Goal: Information Seeking & Learning: Learn about a topic

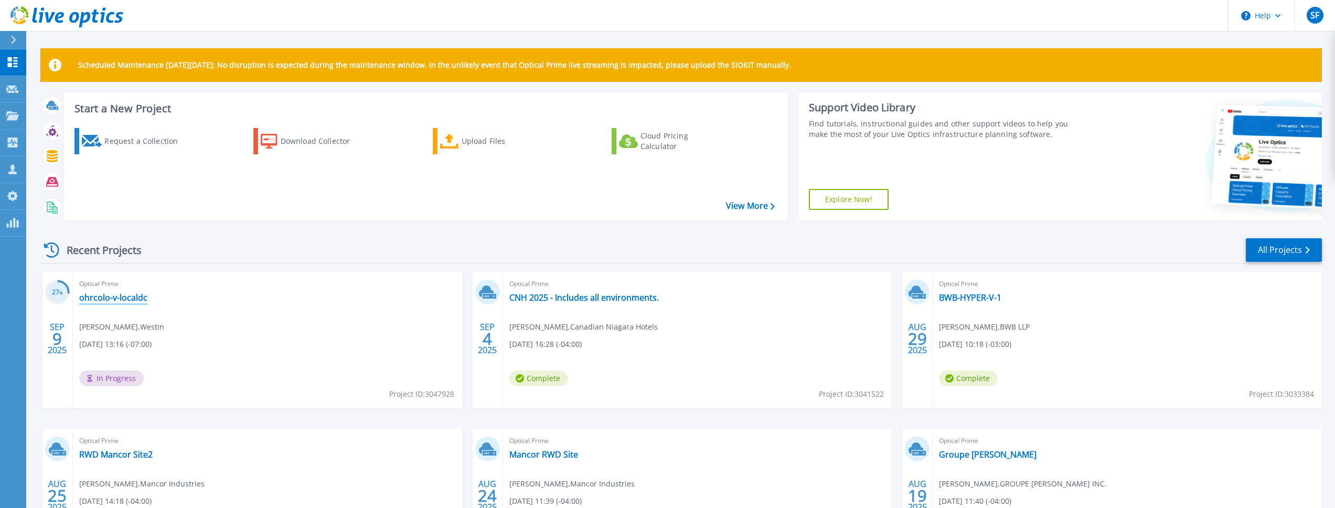
click at [120, 299] on link "ohrcolo-v-localdc" at bounding box center [113, 297] width 68 height 10
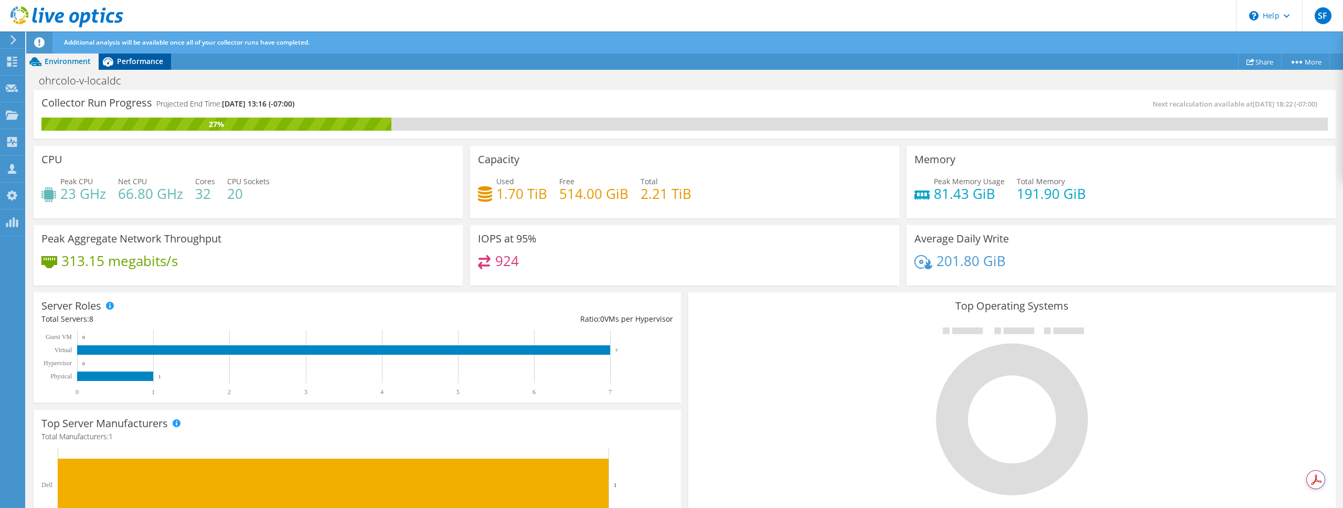
click at [147, 67] on div "Performance" at bounding box center [135, 61] width 72 height 17
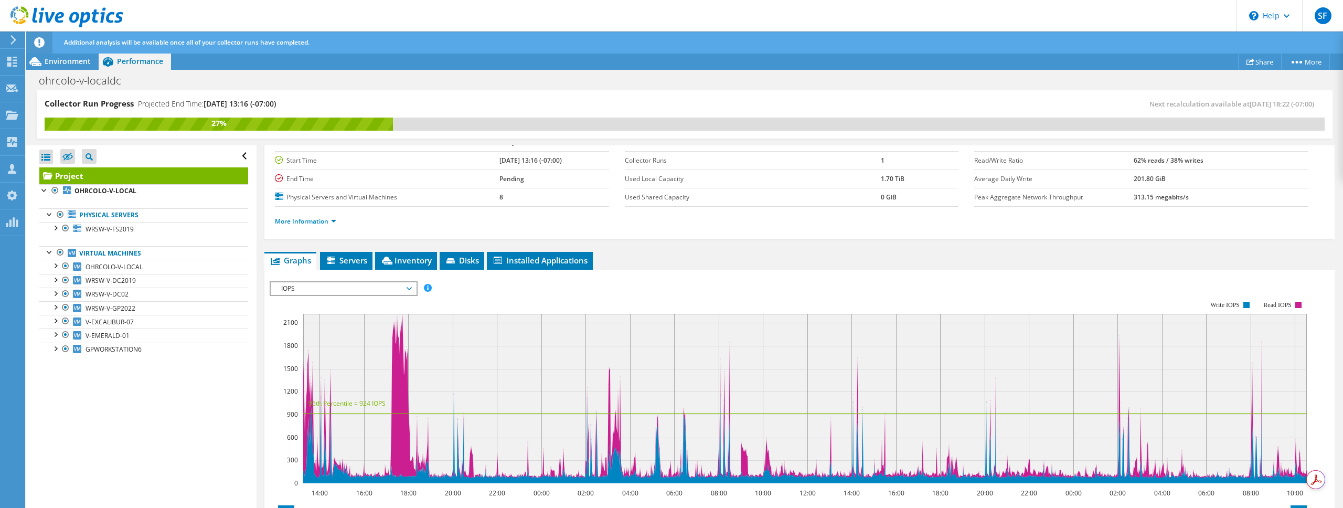
scroll to position [209, 0]
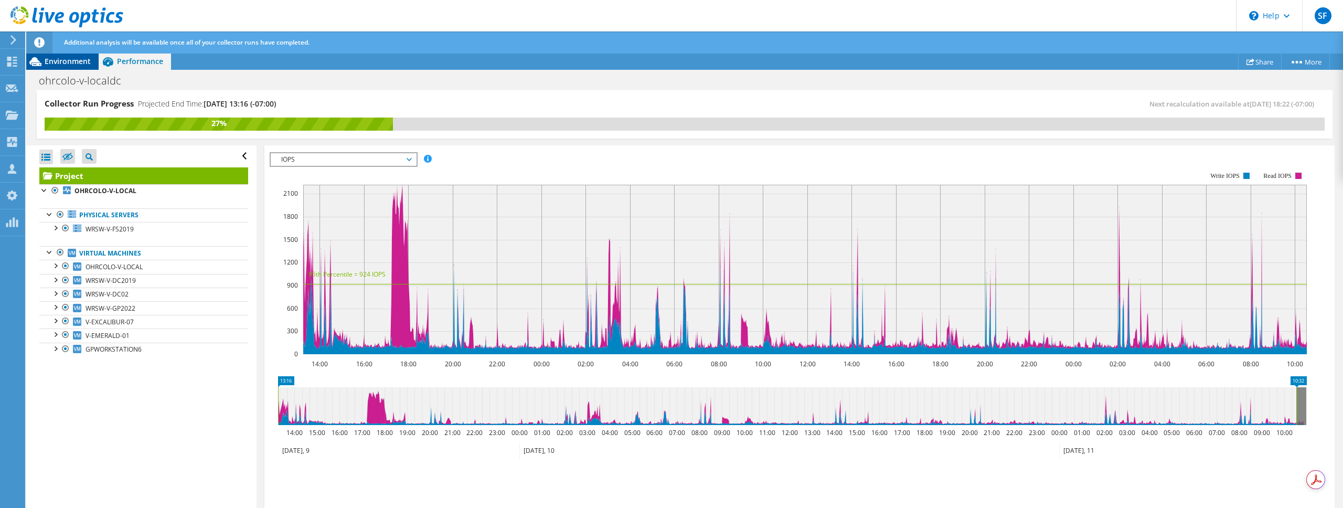
click at [61, 63] on span "Environment" at bounding box center [68, 61] width 46 height 10
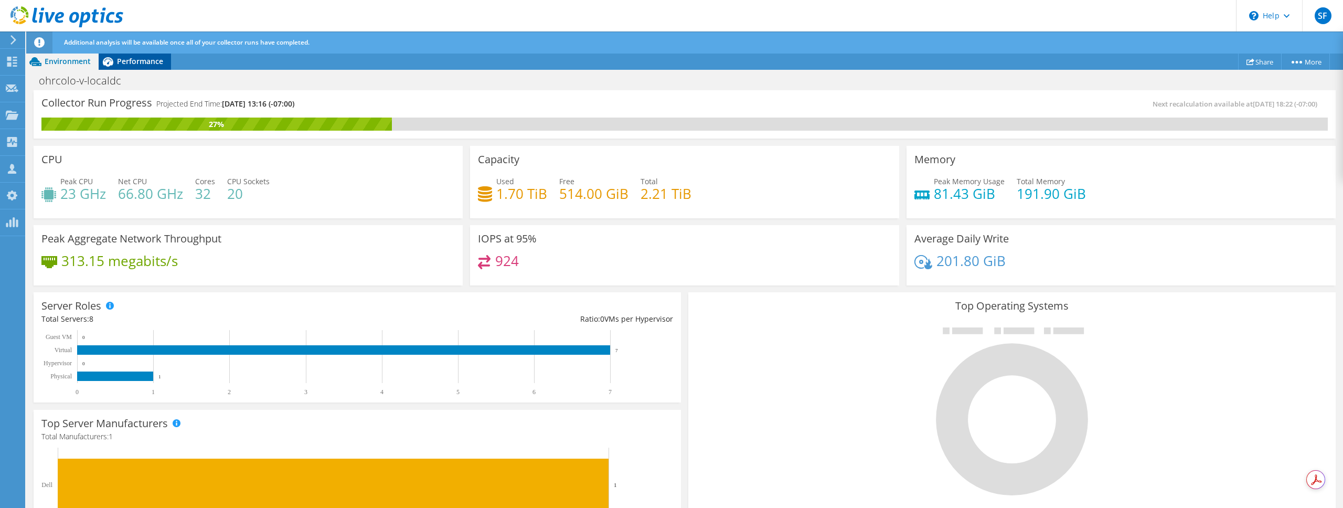
click at [132, 67] on div "Performance" at bounding box center [135, 61] width 72 height 17
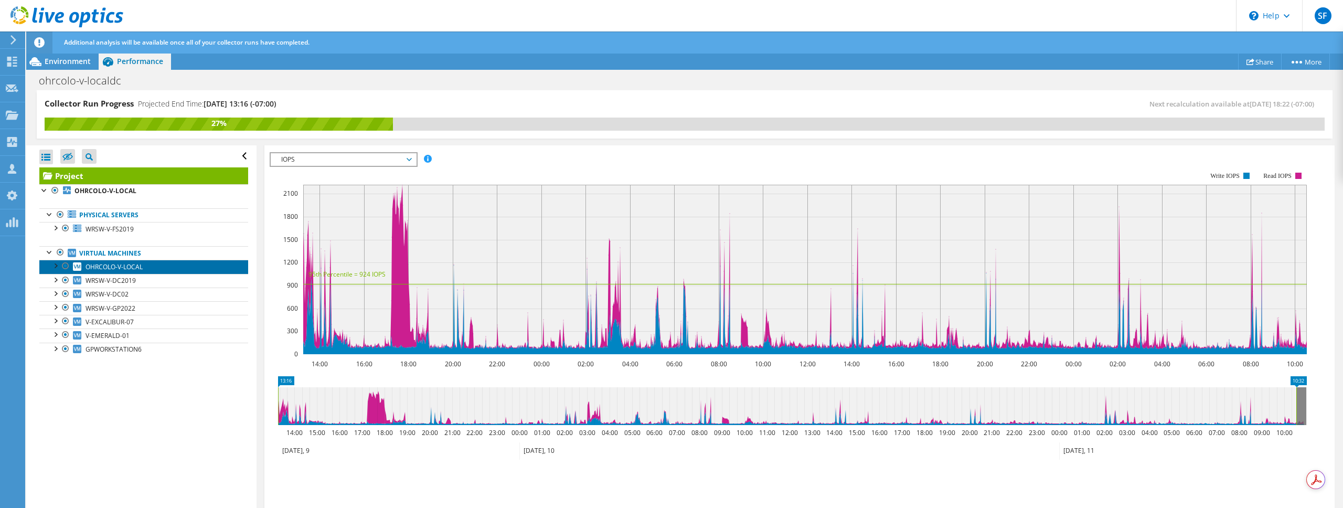
click at [136, 265] on span "OHRCOLO-V-LOCAL" at bounding box center [114, 266] width 57 height 9
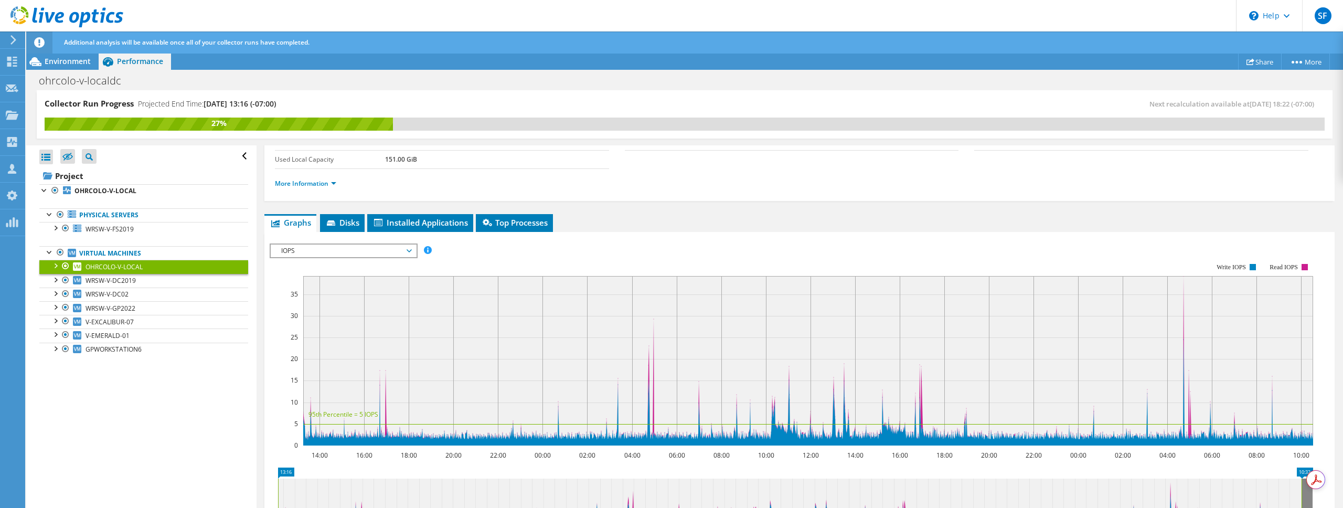
scroll to position [0, 0]
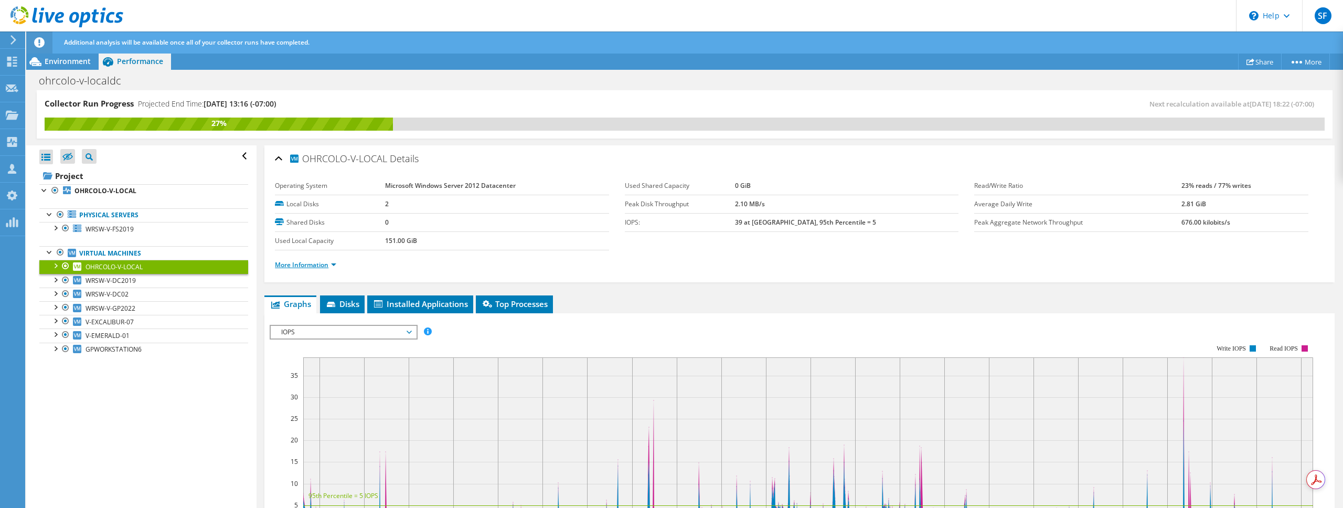
click at [323, 266] on link "More Information" at bounding box center [305, 264] width 61 height 9
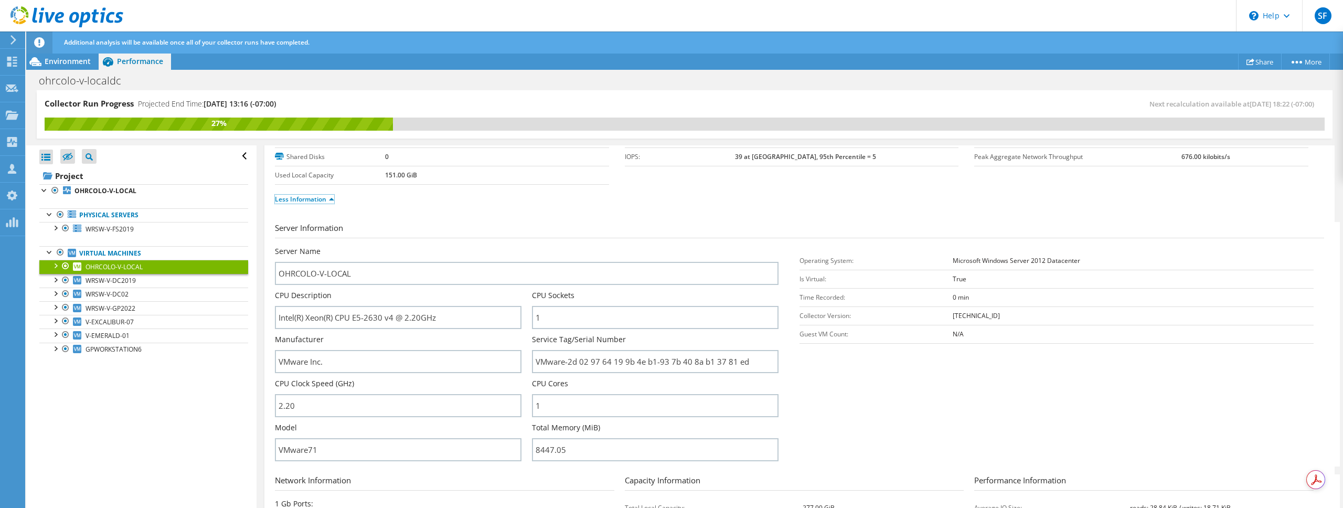
scroll to position [126, 0]
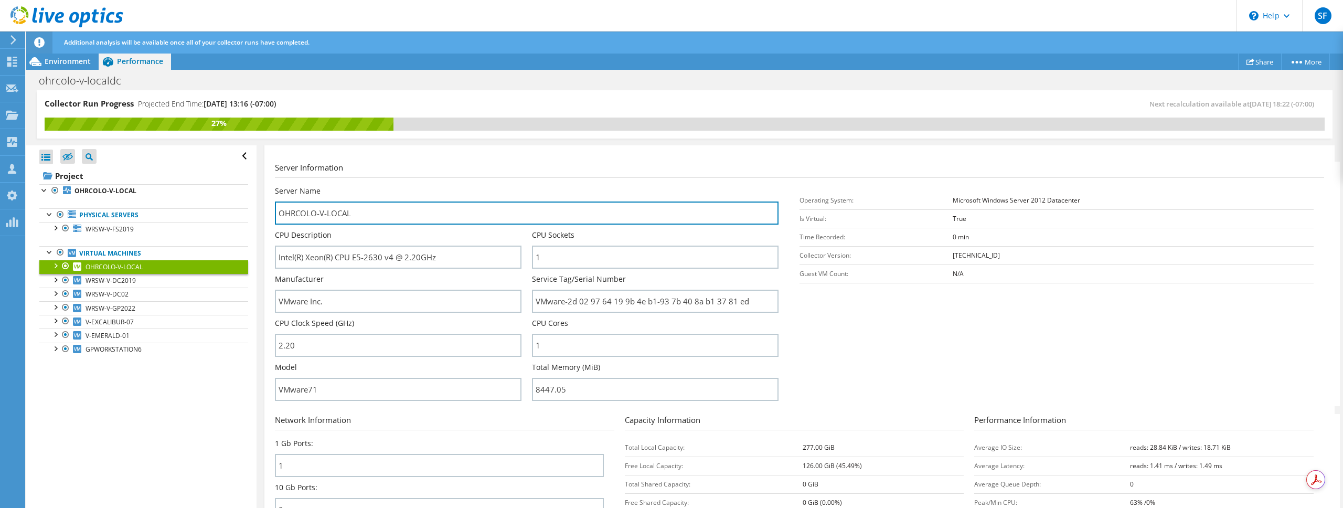
drag, startPoint x: 394, startPoint y: 216, endPoint x: 266, endPoint y: 214, distance: 128.1
click at [266, 214] on div "OHRCOLO-V-LOCAL Details Operating System Microsoft Windows Server 2012 Datacent…" at bounding box center [799, 325] width 1070 height 613
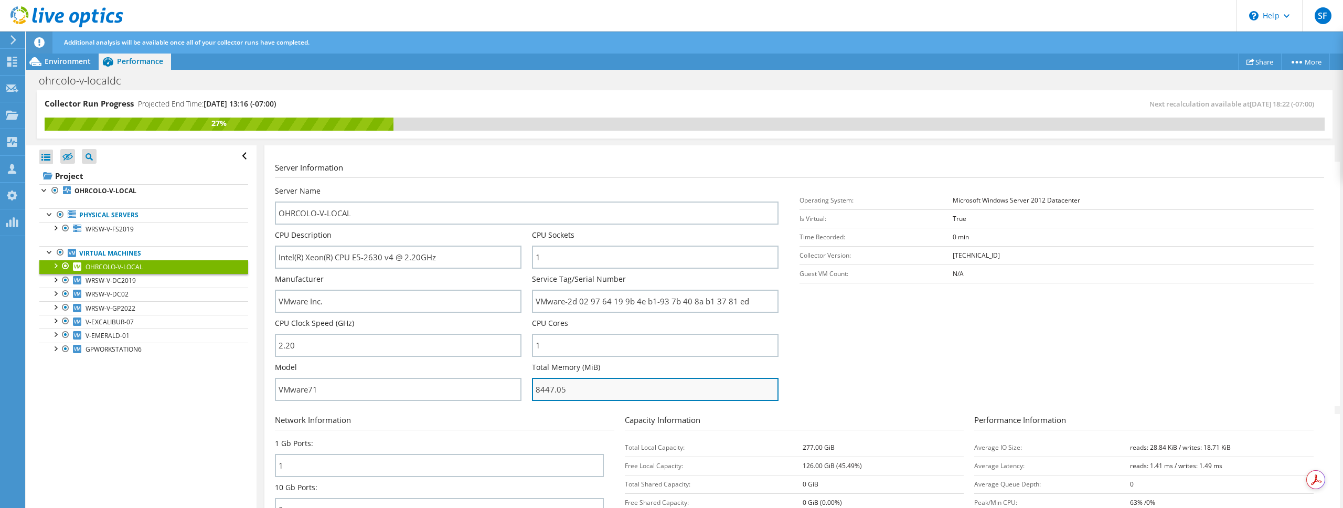
click at [549, 386] on input "8447.05" at bounding box center [655, 389] width 247 height 23
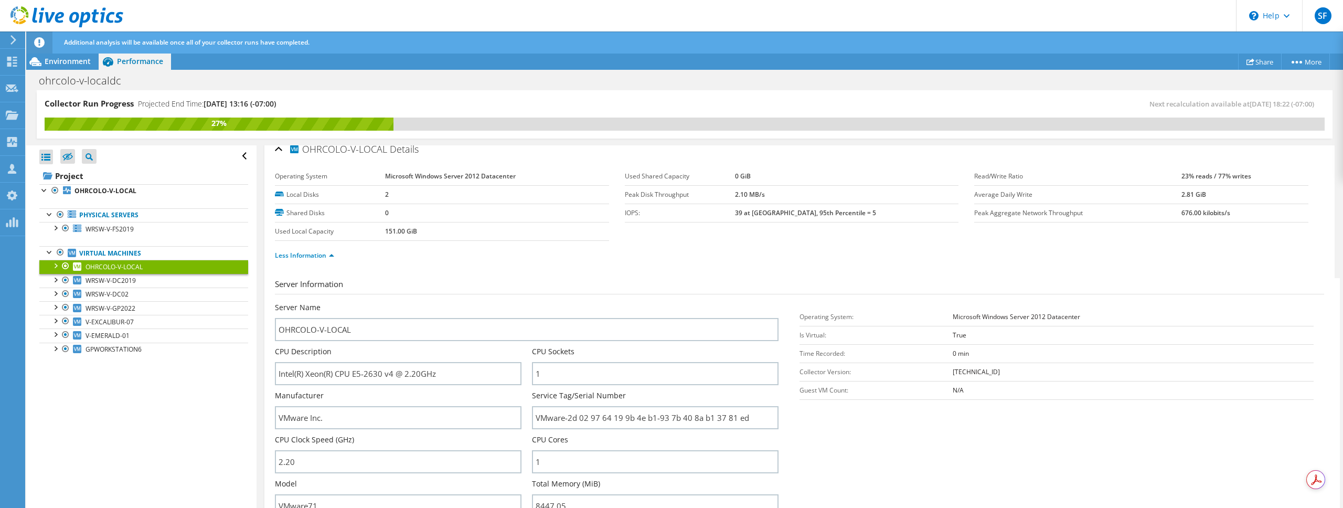
scroll to position [0, 0]
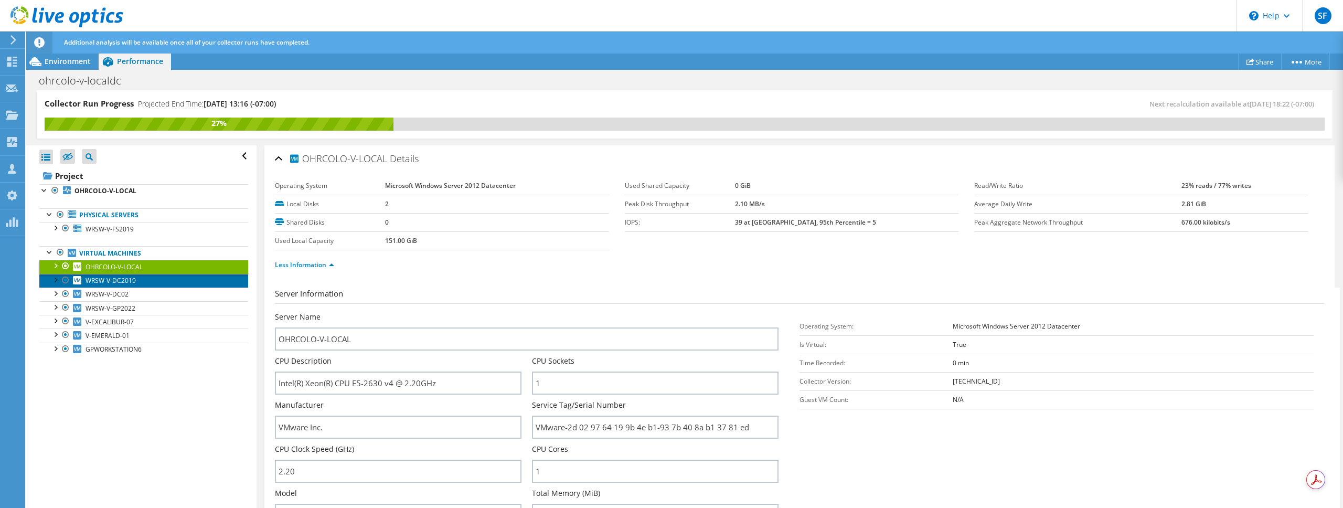
click at [143, 280] on link "WRSW-V-DC2019" at bounding box center [143, 281] width 209 height 14
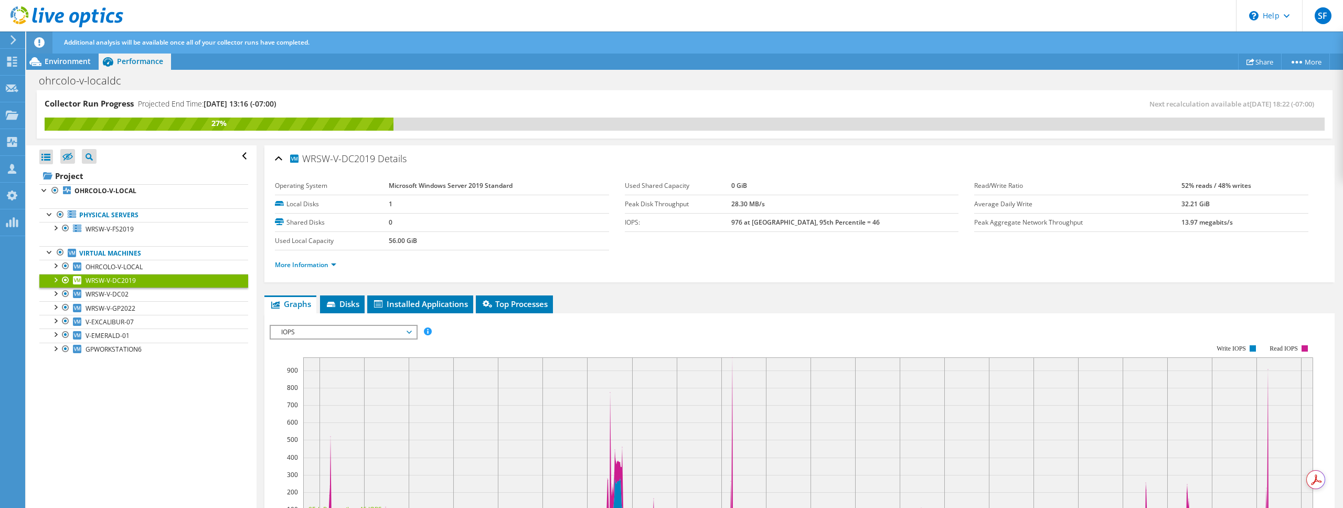
click at [321, 270] on li "More Information" at bounding box center [309, 265] width 68 height 12
click at [322, 267] on link "More Information" at bounding box center [305, 264] width 61 height 9
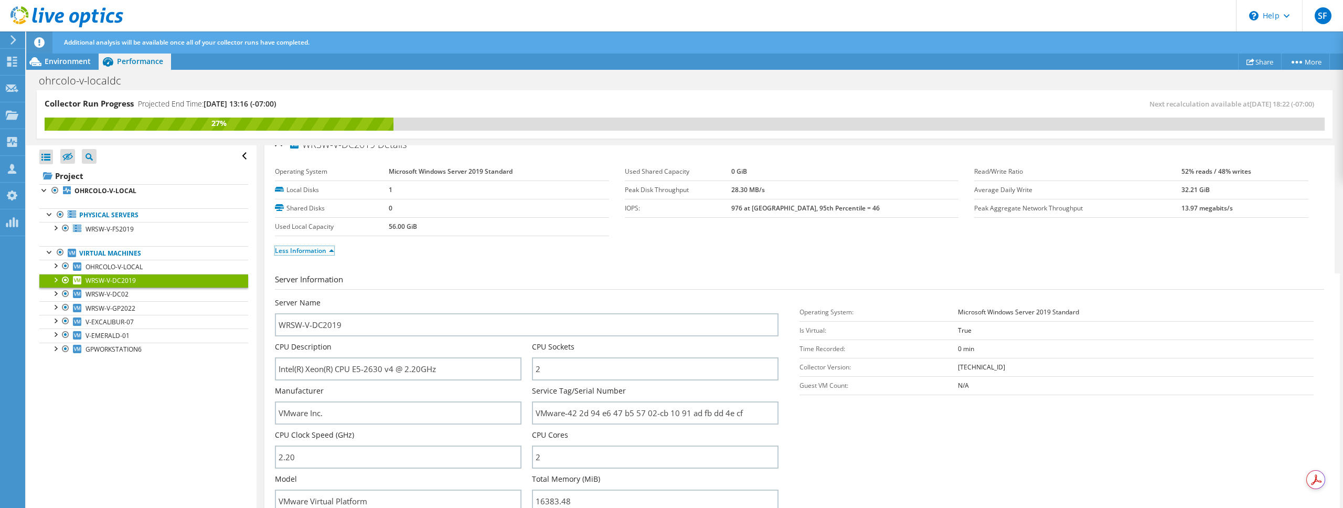
scroll to position [69, 0]
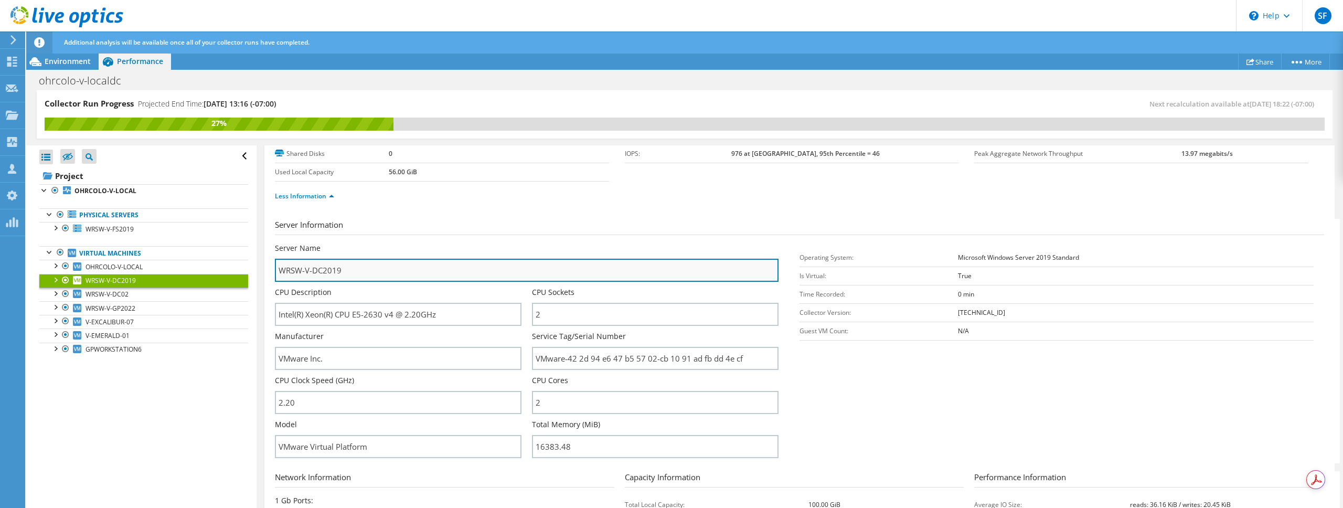
drag, startPoint x: 362, startPoint y: 268, endPoint x: 279, endPoint y: 266, distance: 83.0
click at [279, 266] on input "WRSW-V-DC2019" at bounding box center [527, 270] width 504 height 23
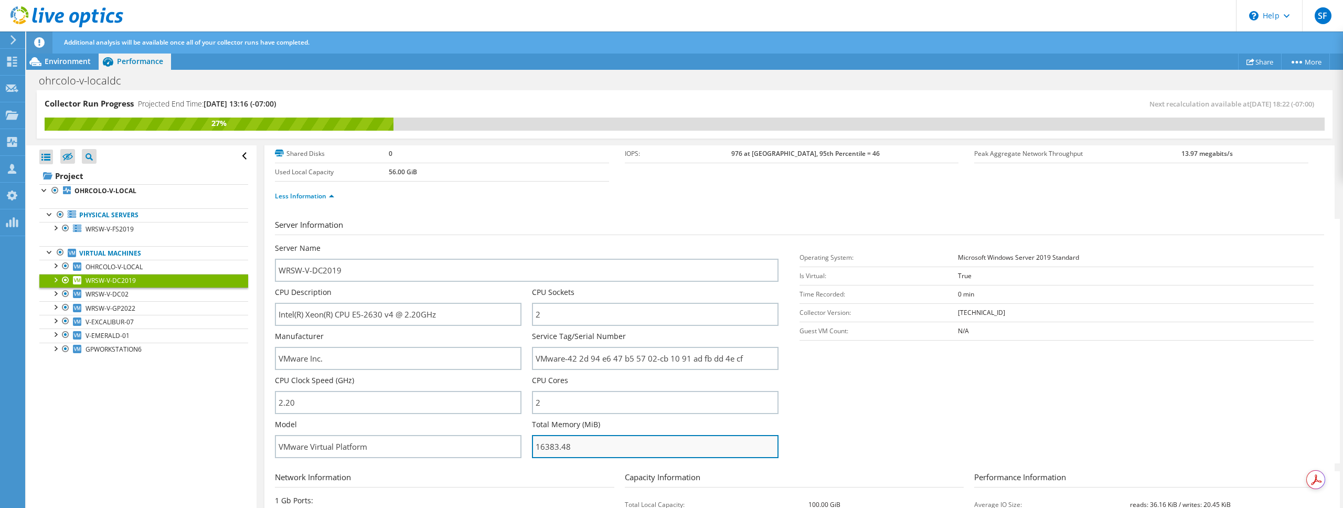
click at [577, 445] on input "16383.48" at bounding box center [655, 446] width 247 height 23
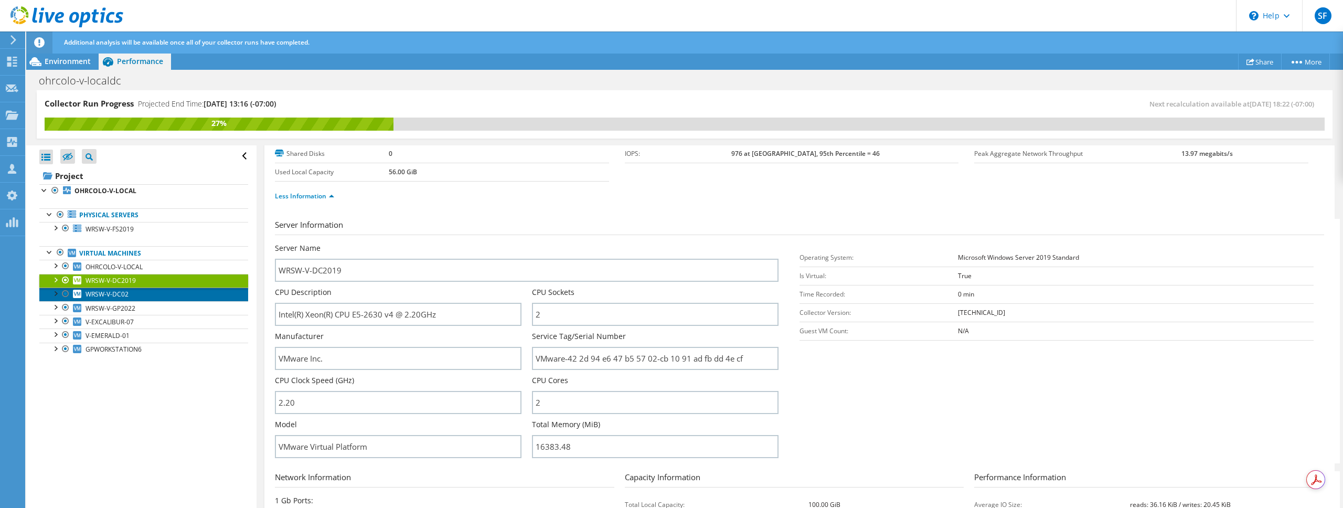
click at [148, 297] on link "WRSW-V-DC02" at bounding box center [143, 295] width 209 height 14
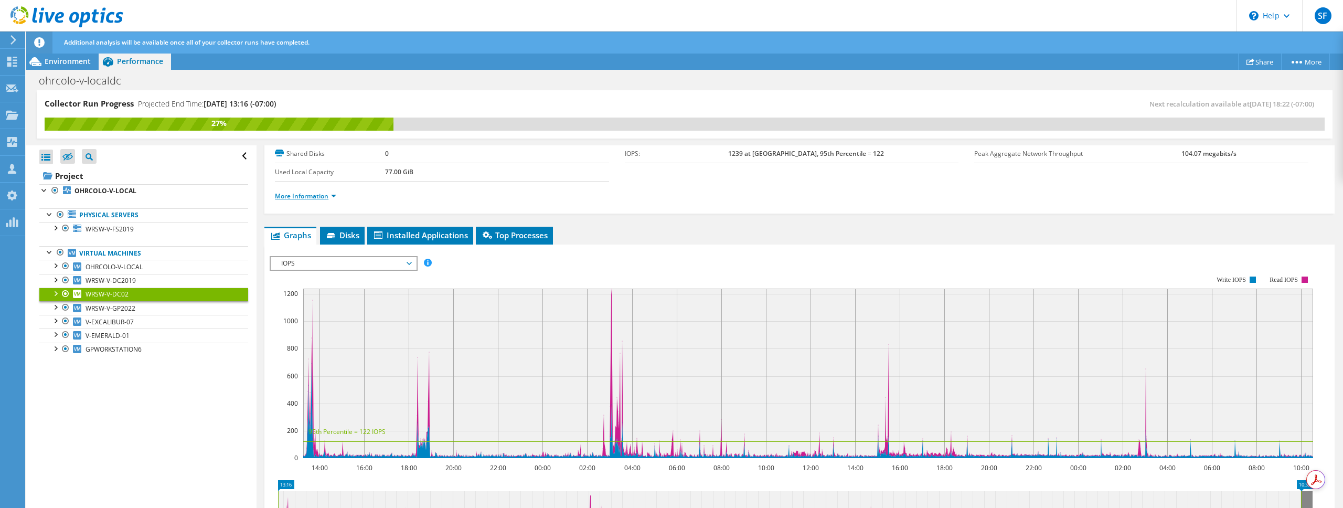
click at [319, 197] on link "More Information" at bounding box center [305, 196] width 61 height 9
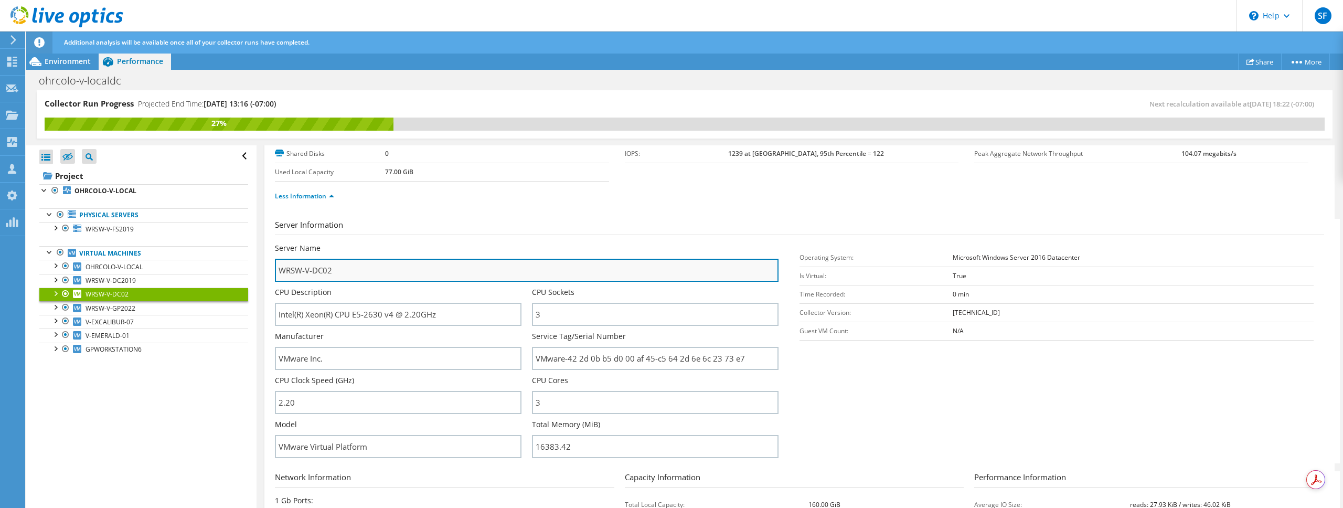
click at [329, 272] on input "WRSW-V-DC02" at bounding box center [527, 270] width 504 height 23
click at [321, 270] on input "WRSW-V-DC02" at bounding box center [527, 270] width 504 height 23
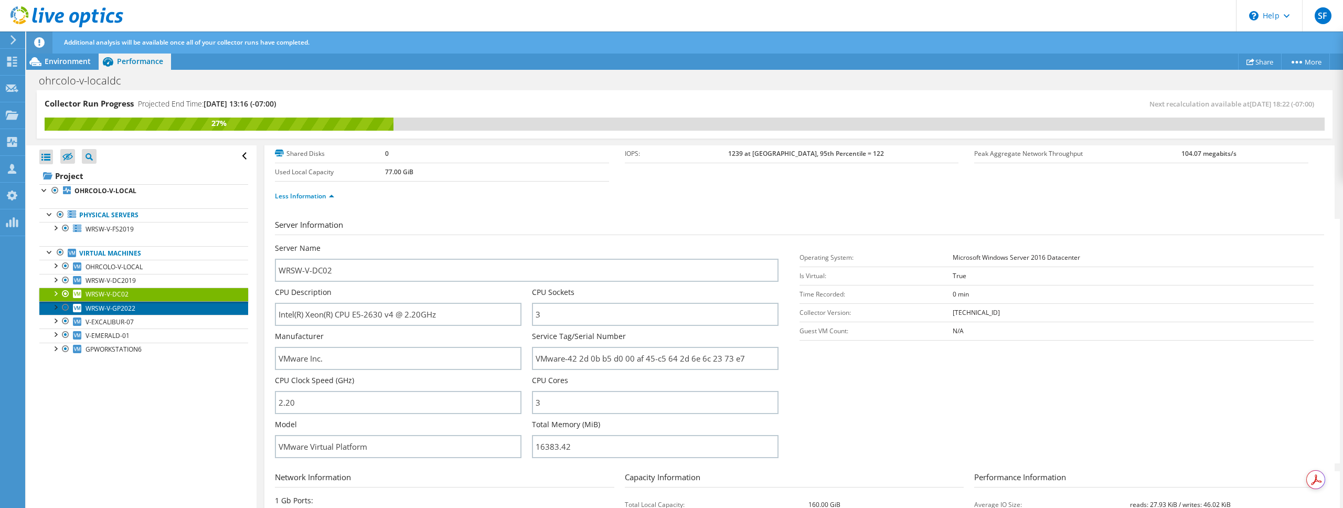
click at [124, 313] on link "WRSW-V-GP2022" at bounding box center [143, 308] width 209 height 14
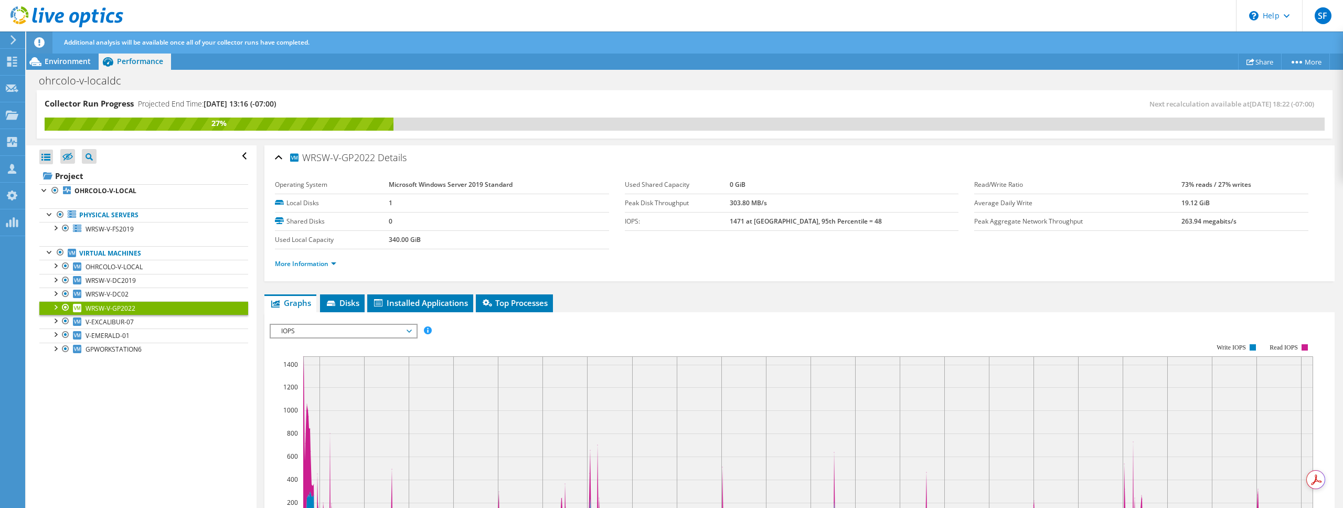
scroll to position [0, 0]
click at [309, 263] on link "More Information" at bounding box center [305, 264] width 61 height 9
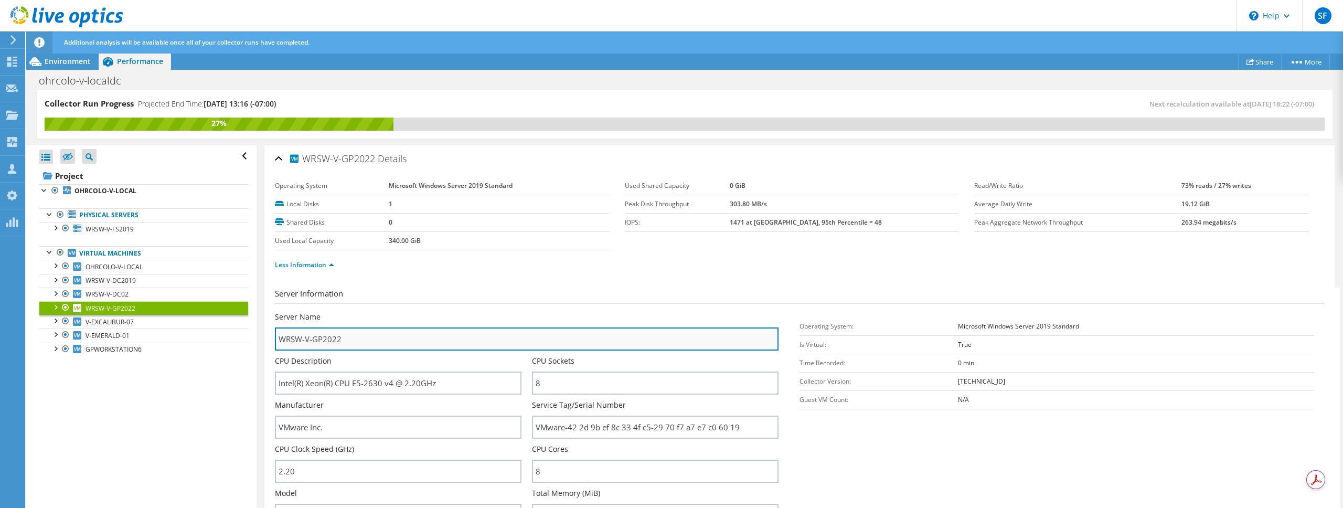
click at [360, 340] on input "WRSW-V-GP2022" at bounding box center [527, 338] width 504 height 23
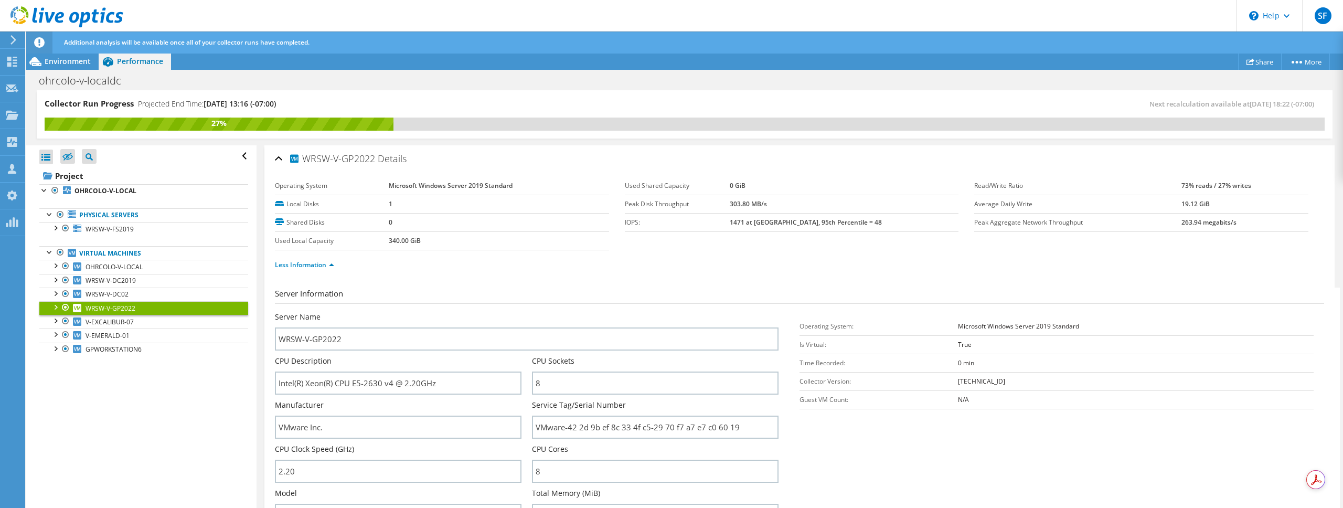
scroll to position [191, 0]
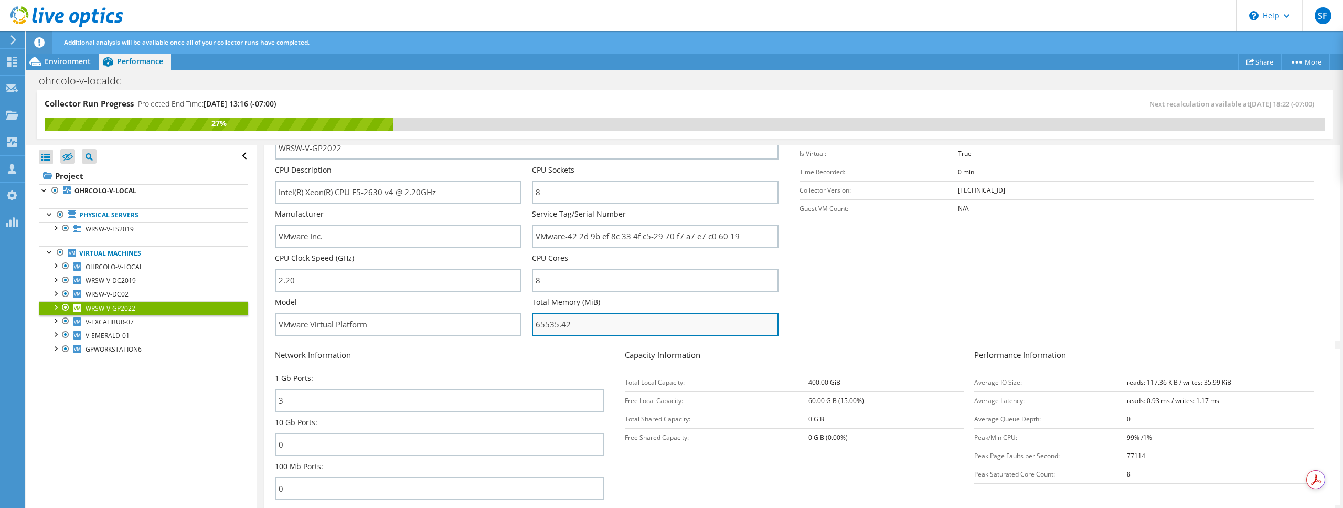
click at [565, 326] on input "65535.42" at bounding box center [655, 324] width 247 height 23
click at [593, 326] on input "65535.42" at bounding box center [655, 324] width 247 height 23
drag, startPoint x: 606, startPoint y: 323, endPoint x: 513, endPoint y: 317, distance: 92.5
click at [513, 121] on div "Server Name WRSW-V-GP2022 CPU Description Intel(R) Xeon(R) CPU E5-2630 v4 @ 2.2…" at bounding box center [532, 121] width 514 height 0
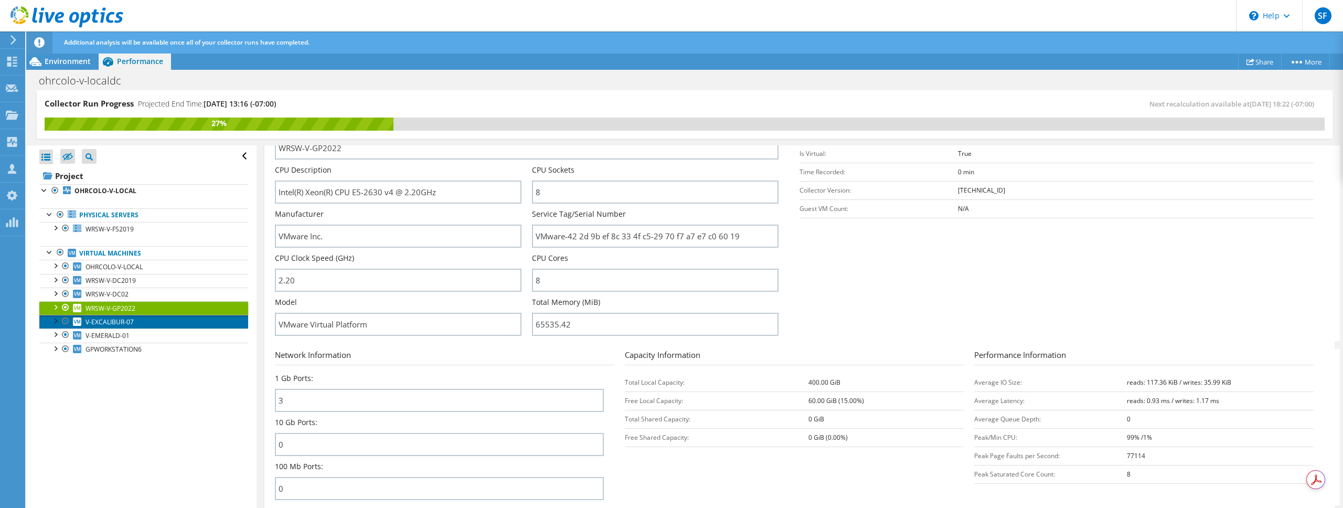
click at [126, 320] on span "V-EXCALIBUR-07" at bounding box center [110, 321] width 48 height 9
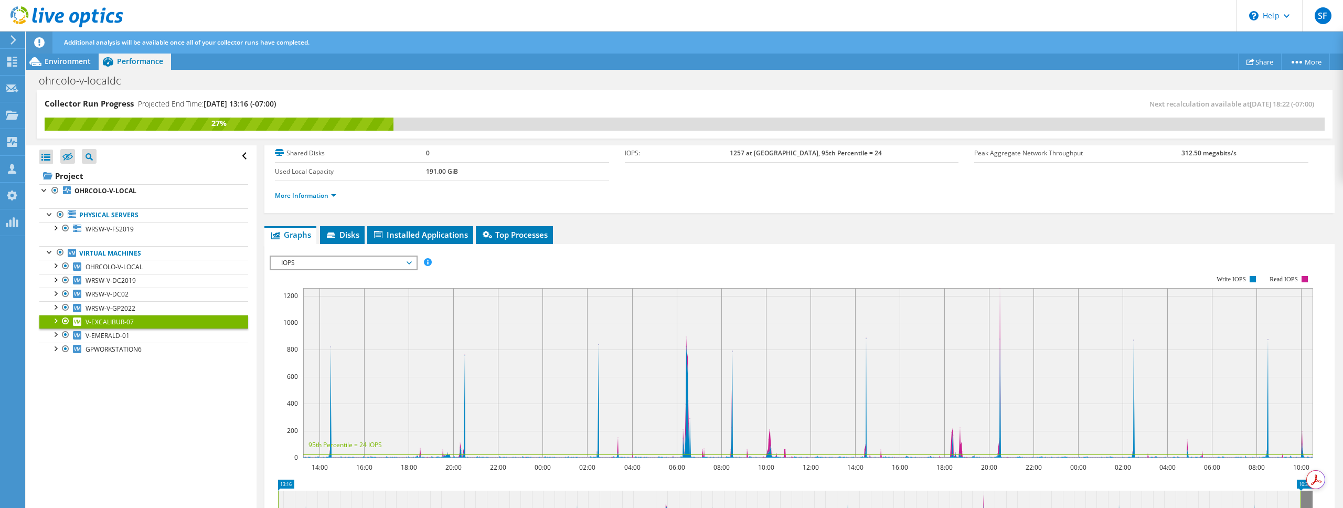
scroll to position [0, 0]
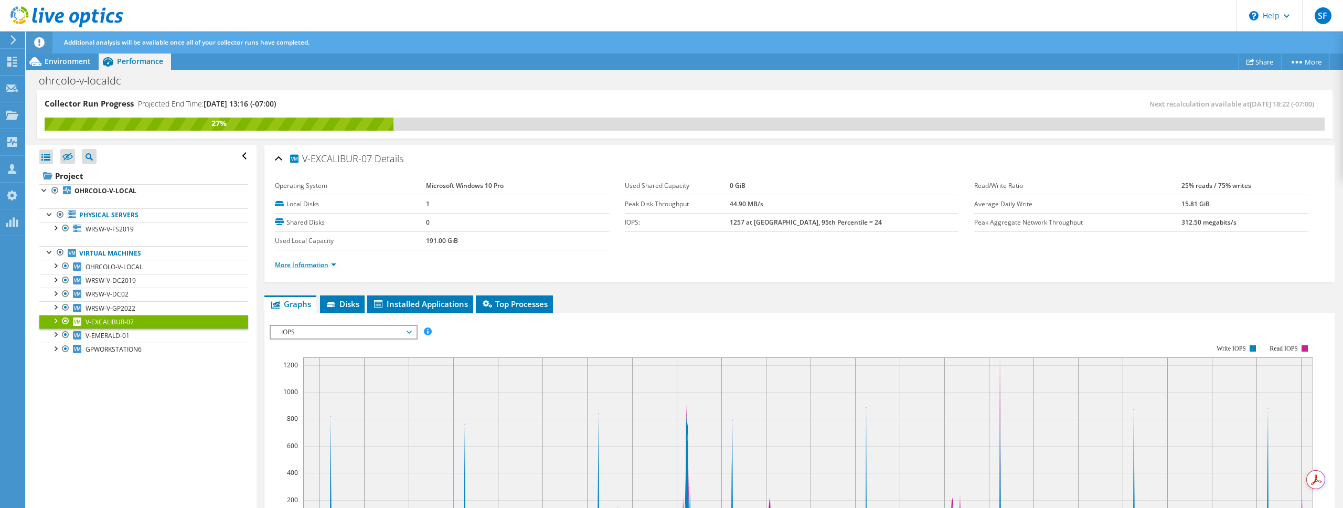
click at [313, 260] on link "More Information" at bounding box center [305, 264] width 61 height 9
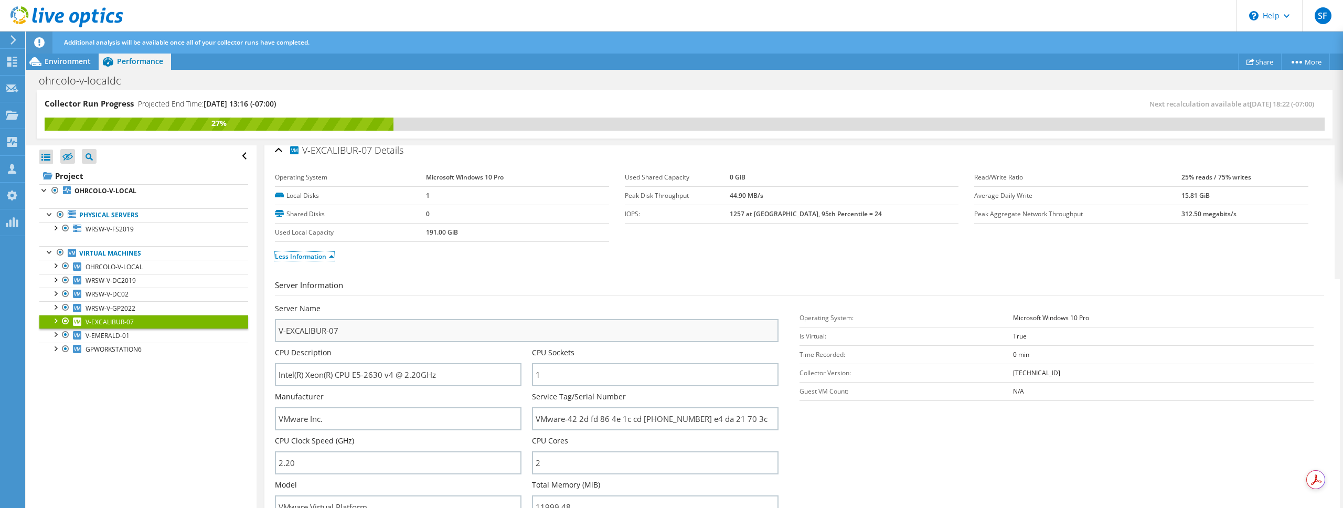
scroll to position [17, 0]
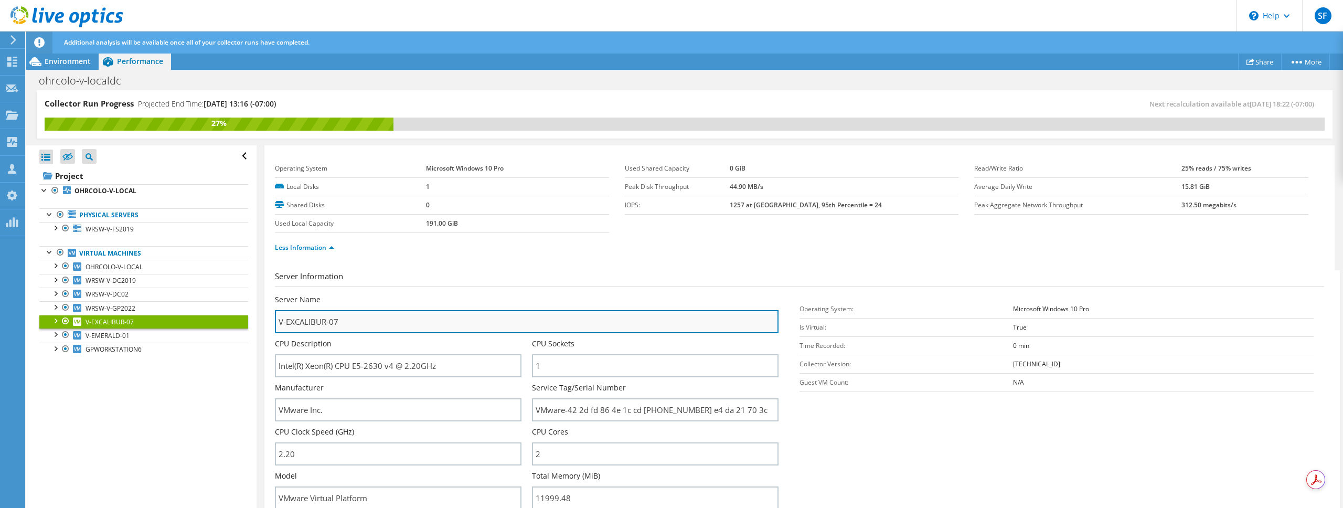
click at [356, 327] on input "V-EXCALIBUR-07" at bounding box center [527, 321] width 504 height 23
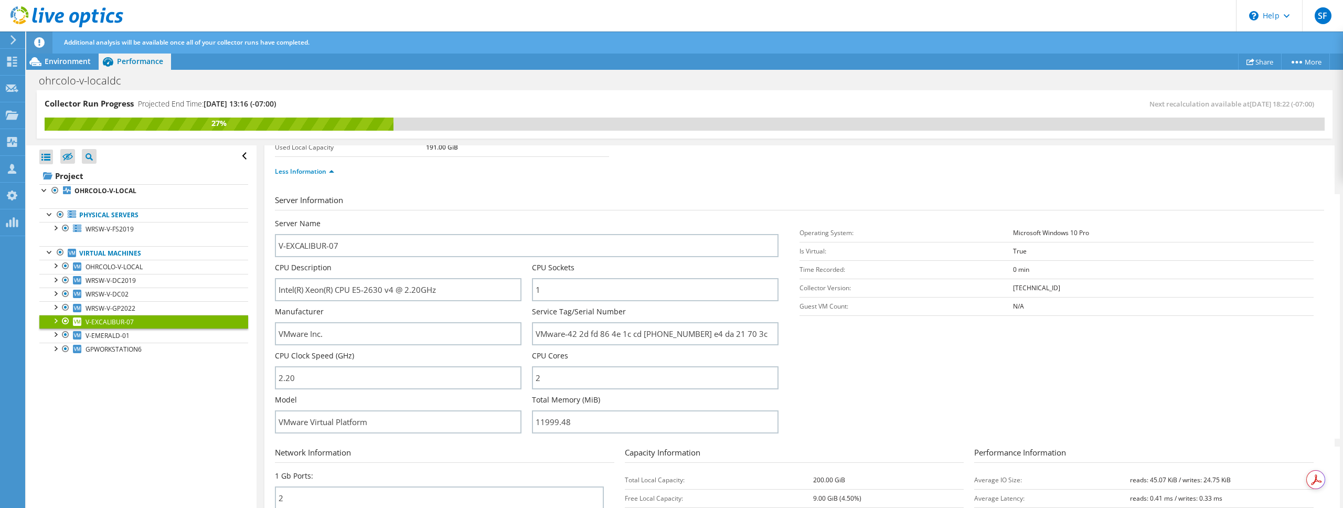
scroll to position [97, 0]
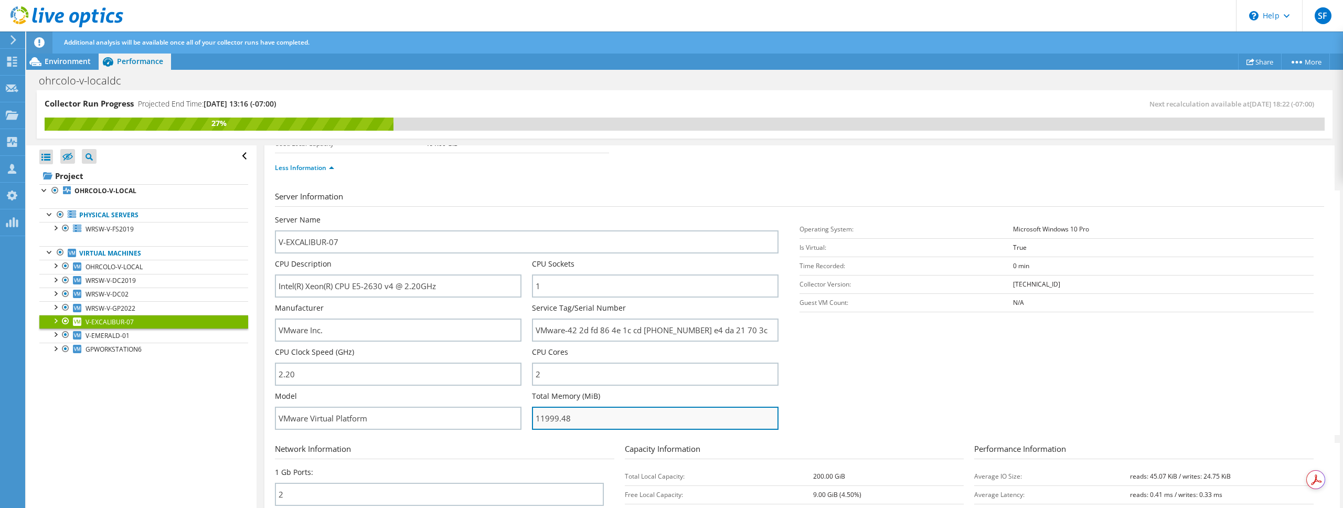
click at [570, 414] on input "11999.48" at bounding box center [655, 418] width 247 height 23
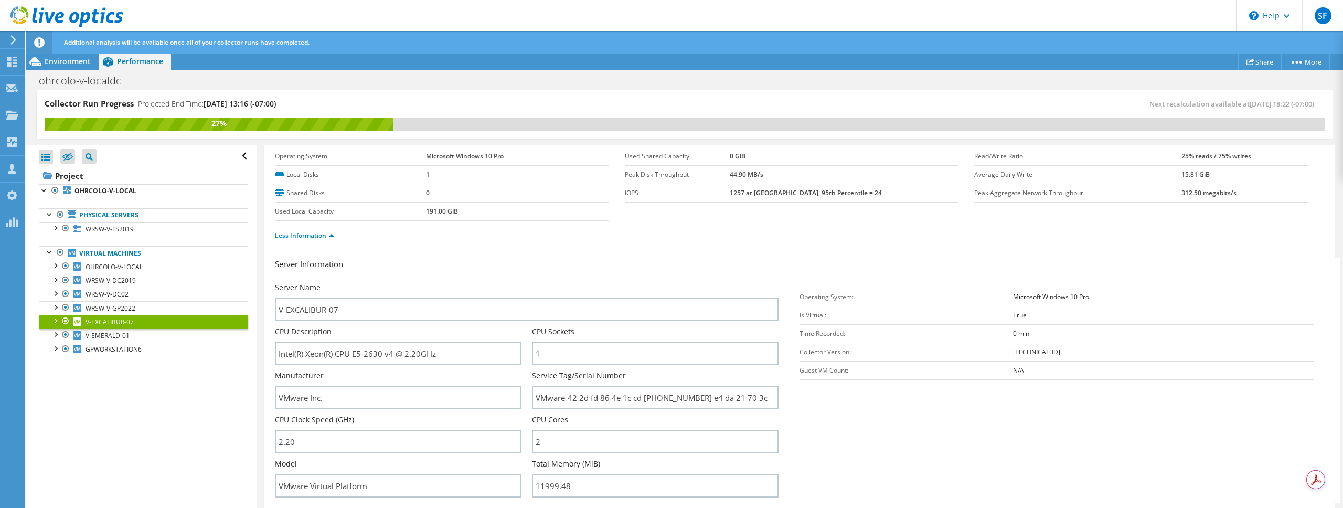
scroll to position [17, 0]
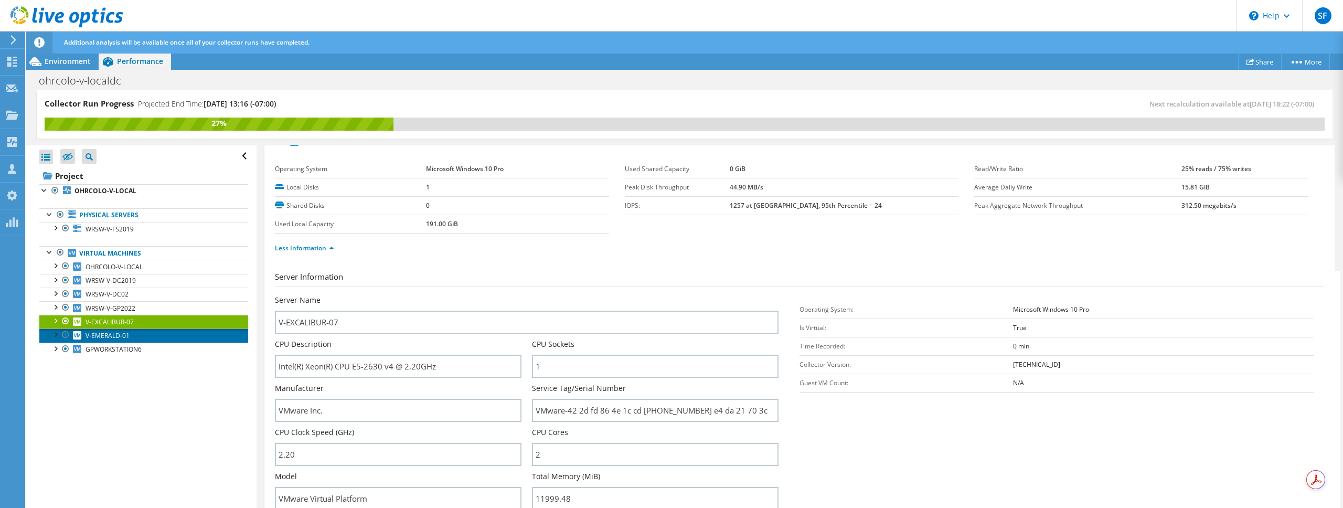
click at [135, 335] on link "V-EMERALD-01" at bounding box center [143, 335] width 209 height 14
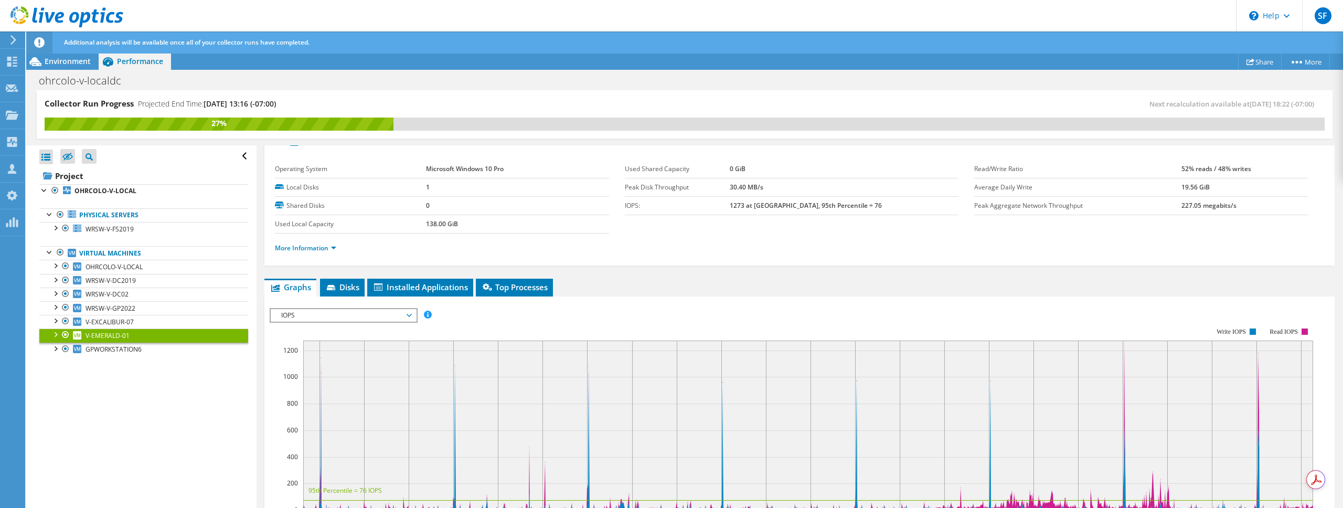
scroll to position [0, 0]
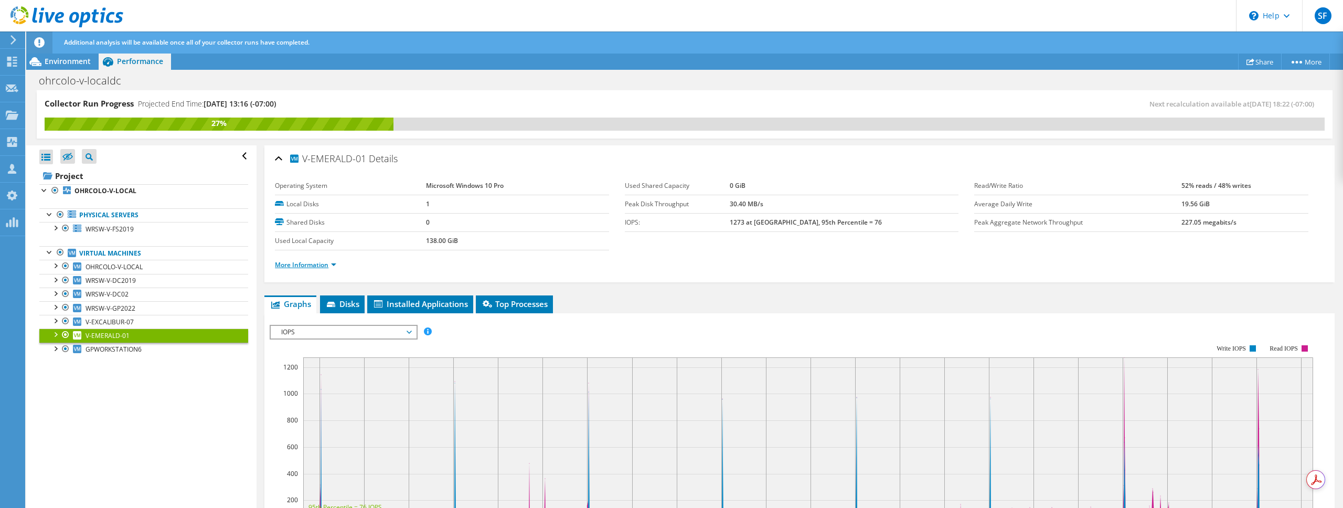
click at [305, 261] on link "More Information" at bounding box center [305, 264] width 61 height 9
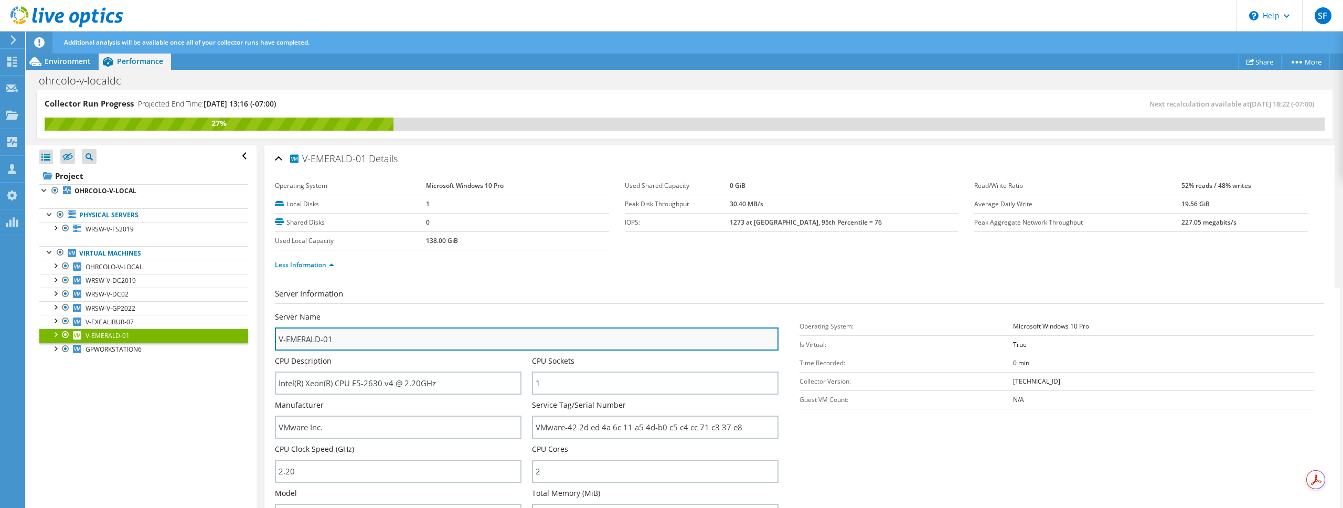
click at [322, 342] on input "V-EMERALD-01" at bounding box center [527, 338] width 504 height 23
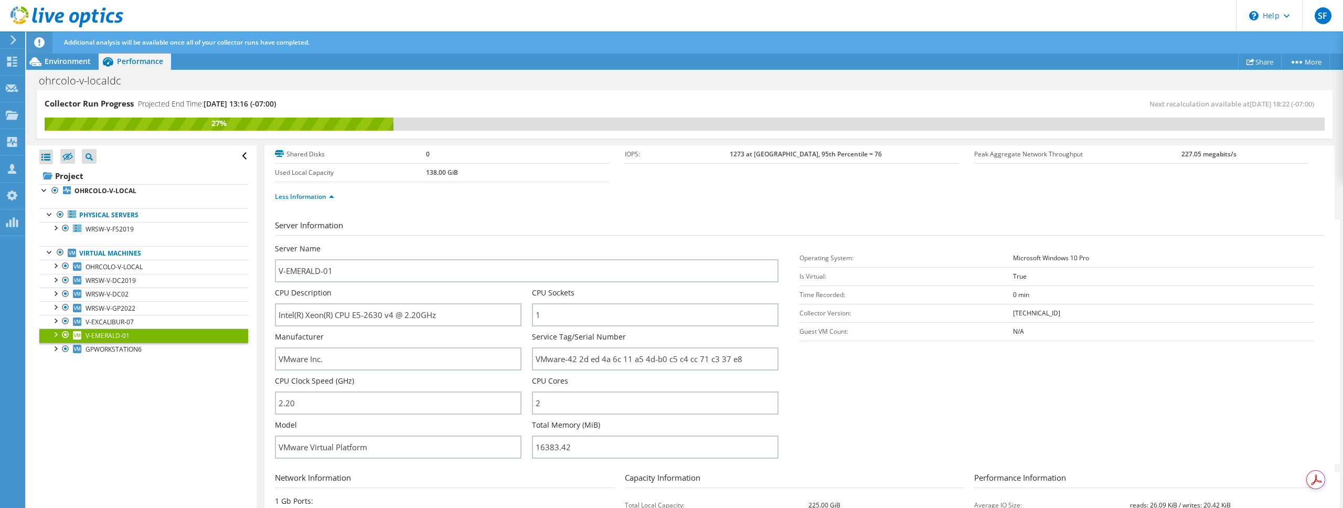
scroll to position [76, 0]
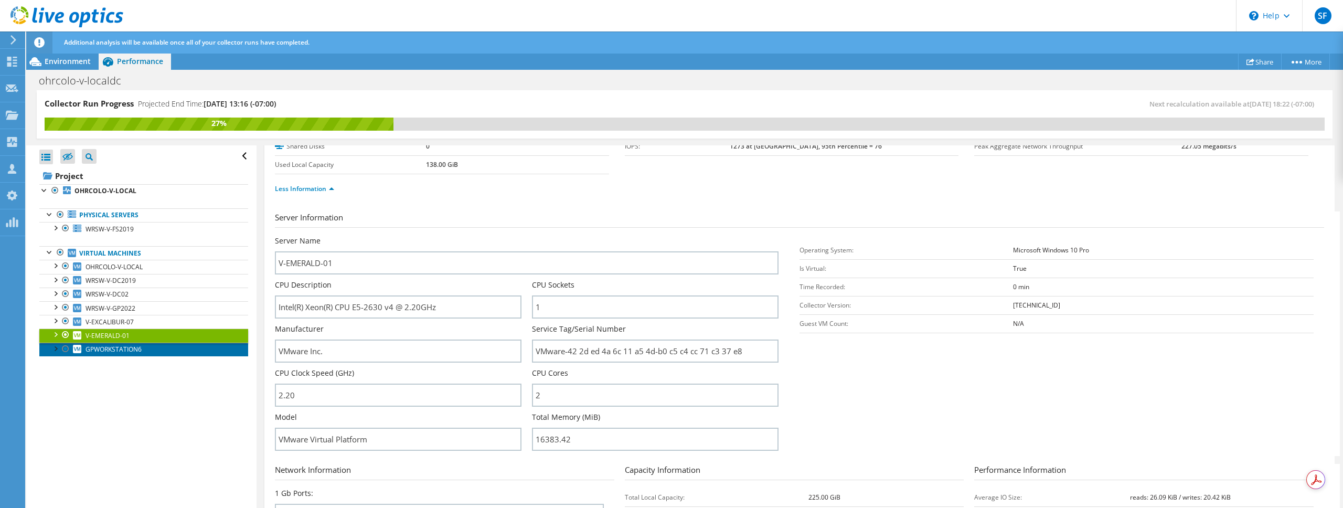
click at [111, 352] on span "GPWORKSTATION6" at bounding box center [114, 349] width 56 height 9
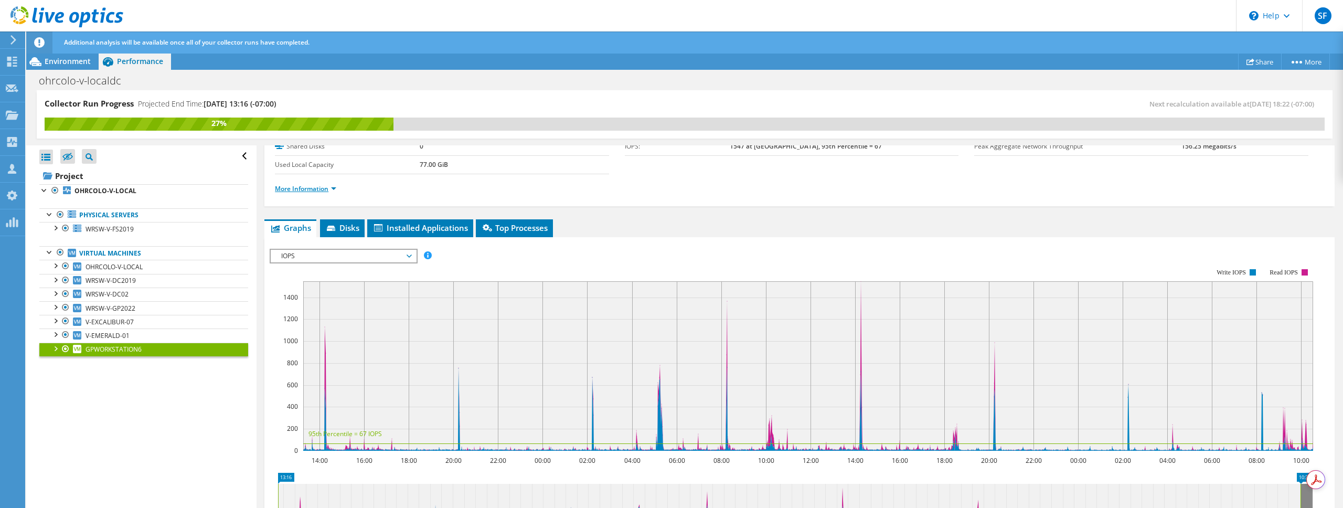
click at [299, 190] on link "More Information" at bounding box center [305, 188] width 61 height 9
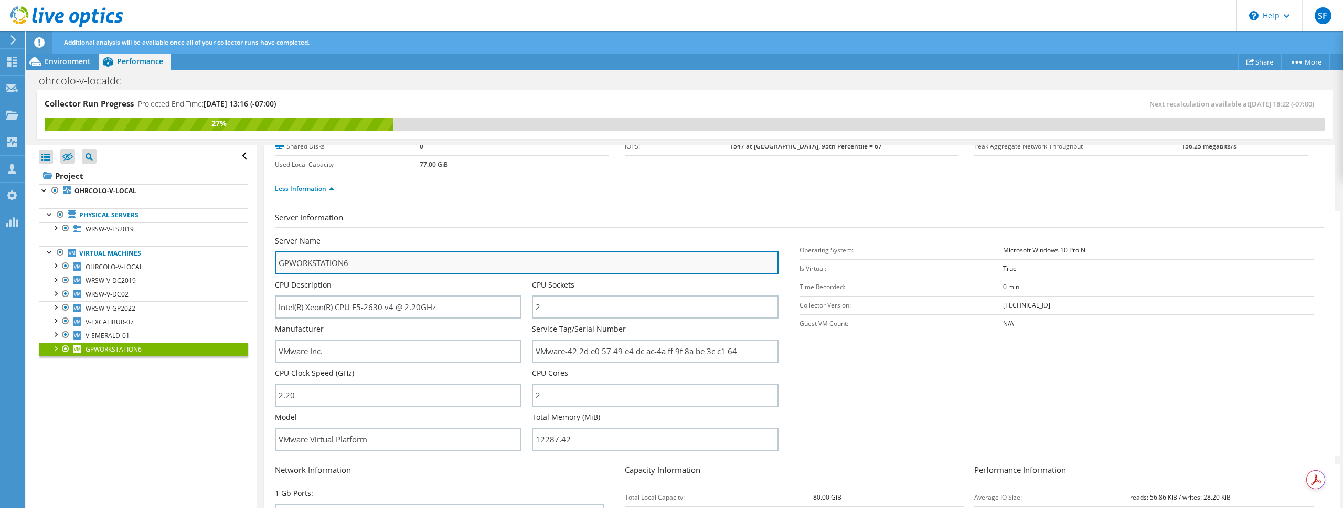
click at [354, 264] on input "GPWORKSTATION6" at bounding box center [527, 262] width 504 height 23
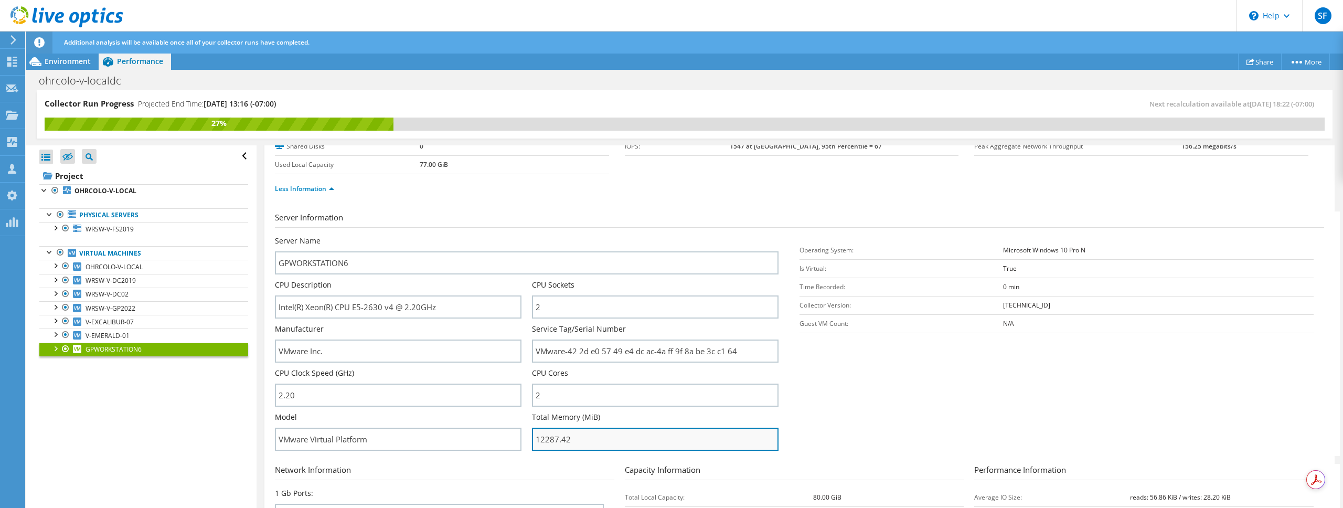
click at [550, 436] on input "12287.42" at bounding box center [655, 439] width 247 height 23
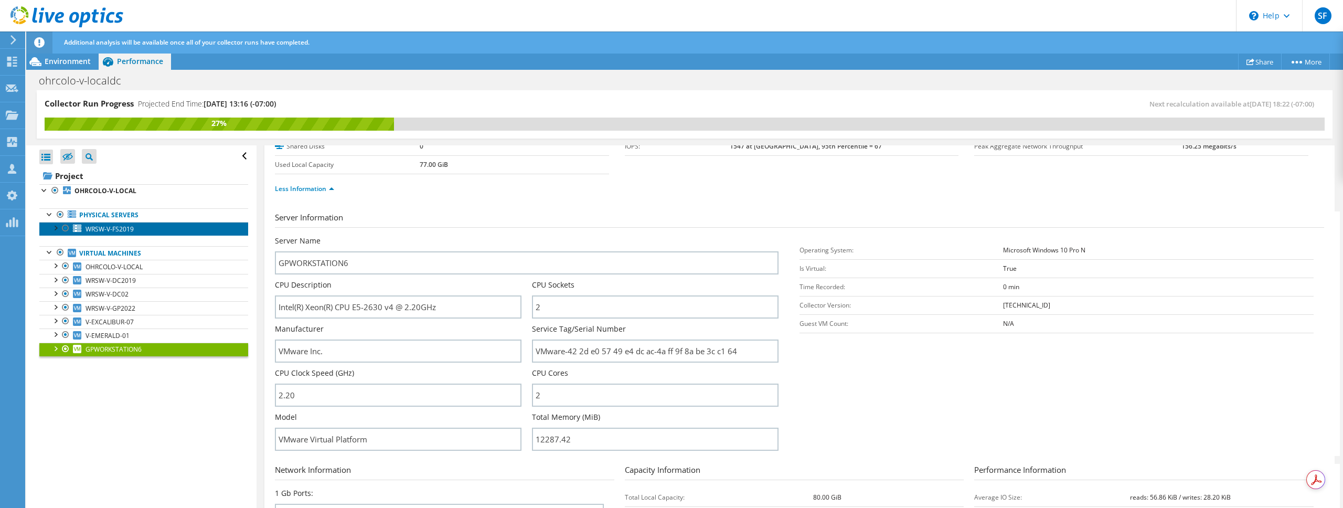
click at [107, 230] on span "WRSW-V-FS2019" at bounding box center [110, 229] width 48 height 9
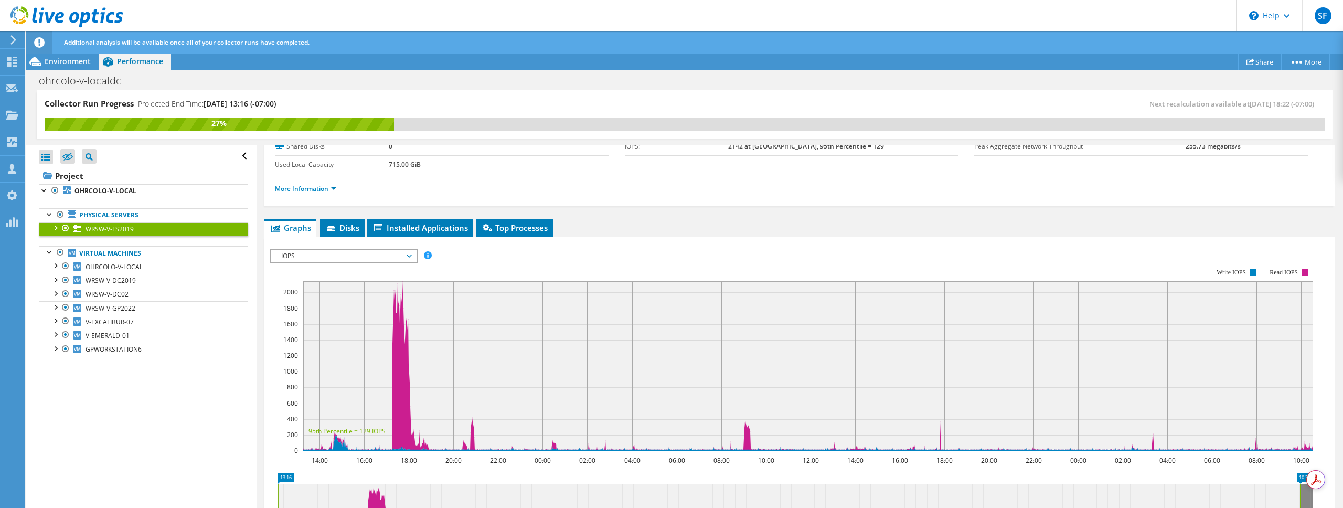
click at [323, 189] on link "More Information" at bounding box center [305, 188] width 61 height 9
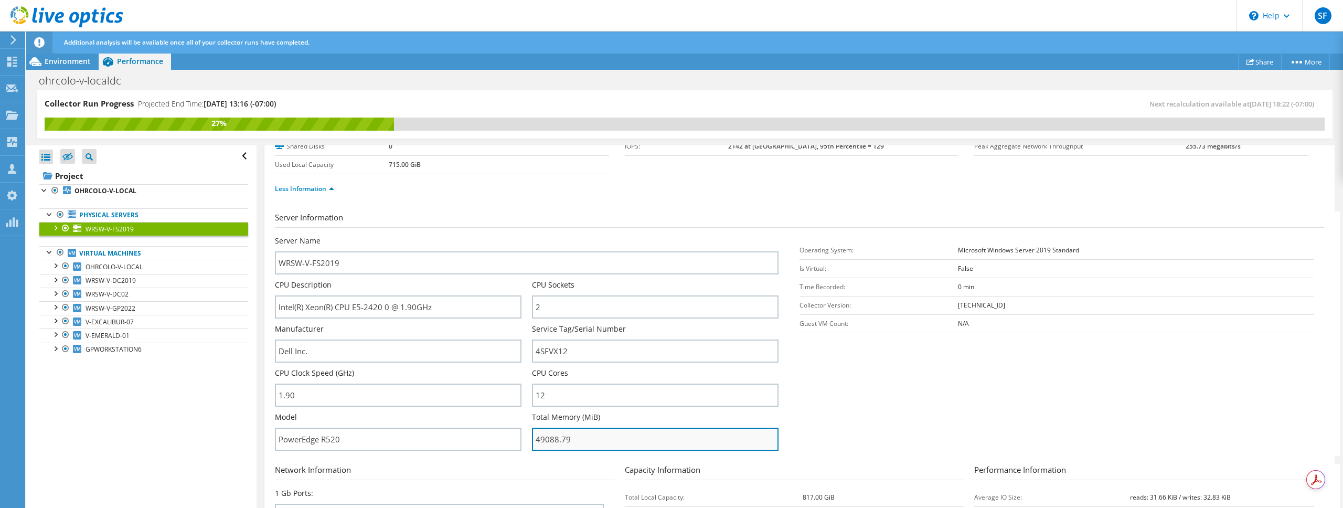
click at [559, 440] on input "49088.79" at bounding box center [655, 439] width 247 height 23
click at [50, 62] on span "Environment" at bounding box center [68, 61] width 46 height 10
